Goal: Navigation & Orientation: Find specific page/section

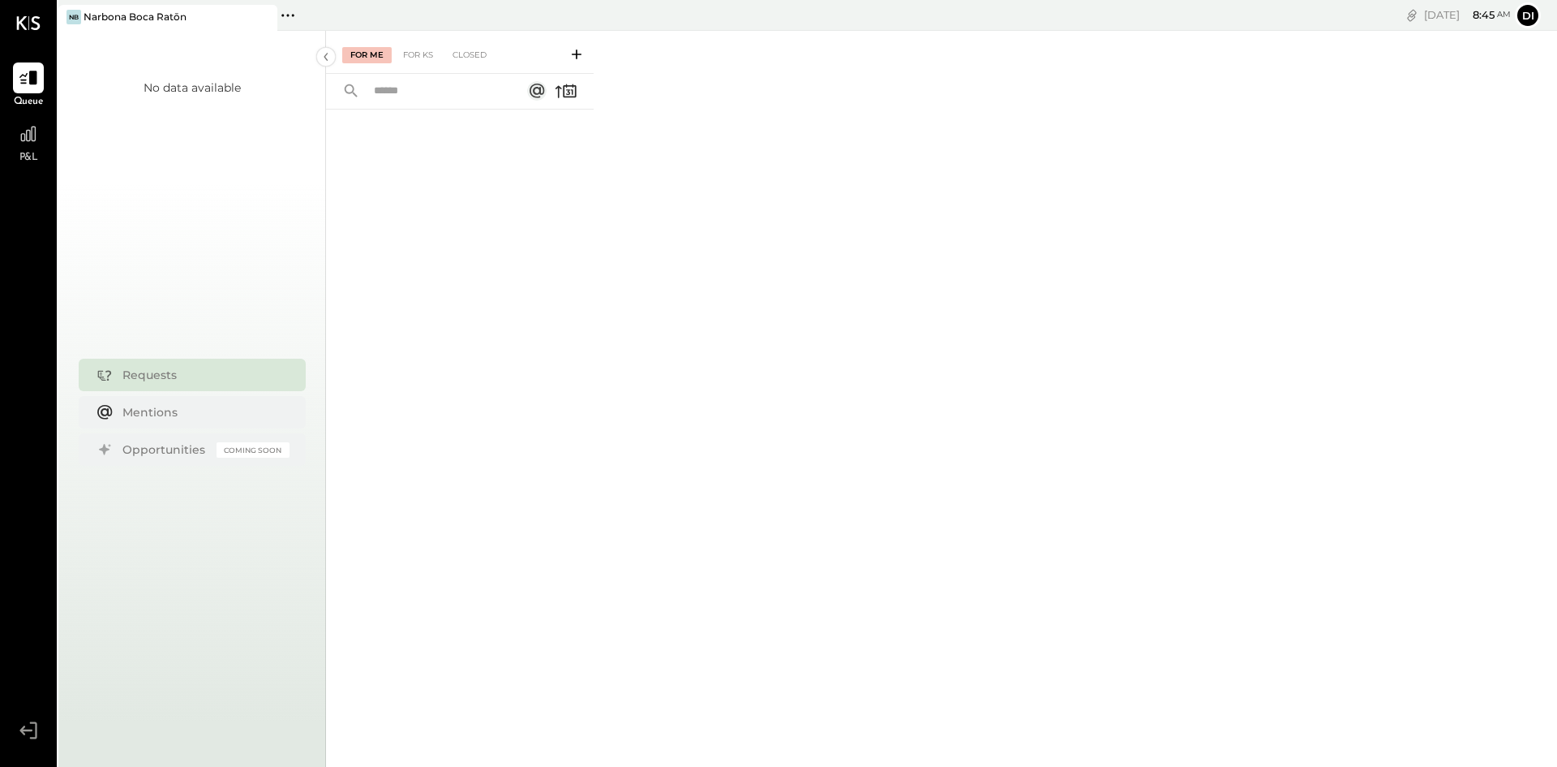
click at [163, 374] on div "Requests" at bounding box center [201, 375] width 159 height 16
click at [425, 57] on div "For KS" at bounding box center [418, 55] width 46 height 16
click at [377, 56] on div "For Me" at bounding box center [366, 55] width 49 height 16
click at [156, 406] on div "Mentions" at bounding box center [201, 411] width 159 height 16
click at [38, 144] on icon at bounding box center [28, 133] width 21 height 21
